Goal: Transaction & Acquisition: Purchase product/service

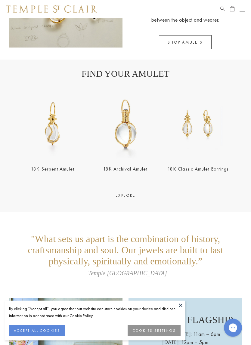
scroll to position [816, 0]
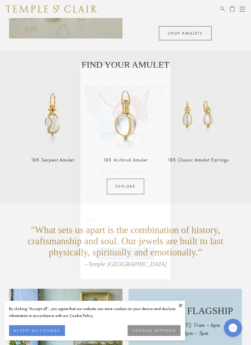
click at [164, 71] on circle "Close dialog" at bounding box center [163, 72] width 7 height 7
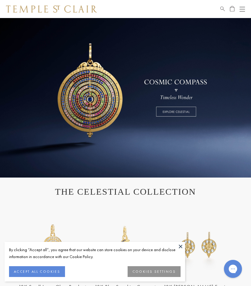
scroll to position [0, 0]
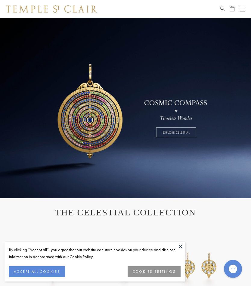
click at [242, 6] on button "Open navigation" at bounding box center [242, 8] width 5 height 7
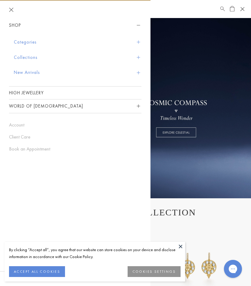
click at [18, 42] on button "Categories" at bounding box center [78, 42] width 128 height 15
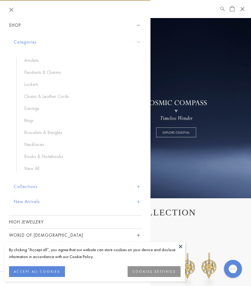
click at [9, 79] on div "Shop Categories Amulets Pendants & Charms Lockets Chains & Leather Cords Earrin…" at bounding box center [75, 150] width 150 height 263
click at [33, 110] on link "Earrings" at bounding box center [79, 108] width 111 height 7
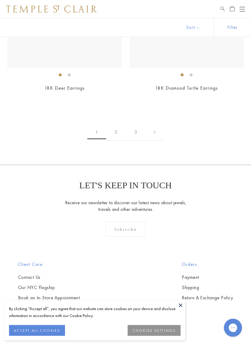
scroll to position [4177, 0]
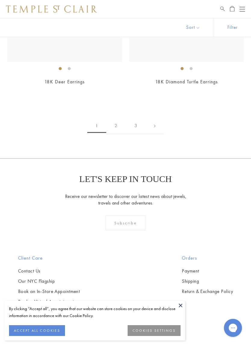
click at [117, 119] on link "2" at bounding box center [116, 126] width 20 height 17
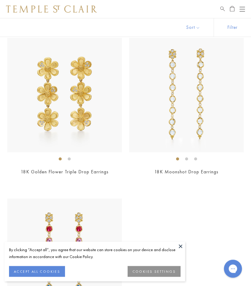
scroll to position [3777, 0]
